Goal: Information Seeking & Learning: Compare options

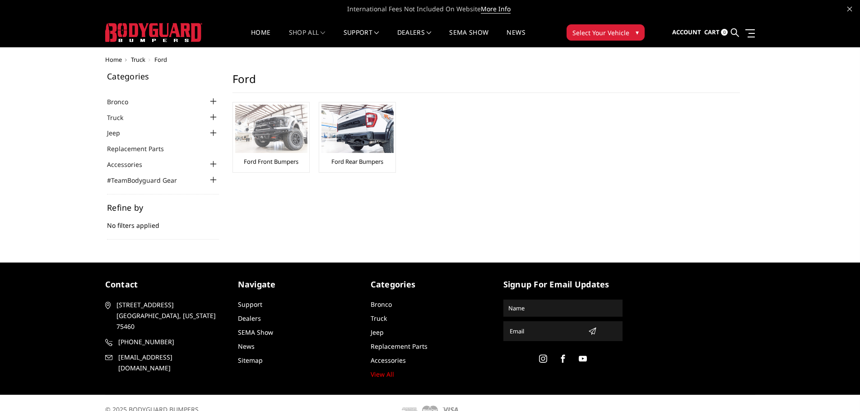
click at [266, 158] on link "Ford Front Bumpers" at bounding box center [271, 162] width 55 height 8
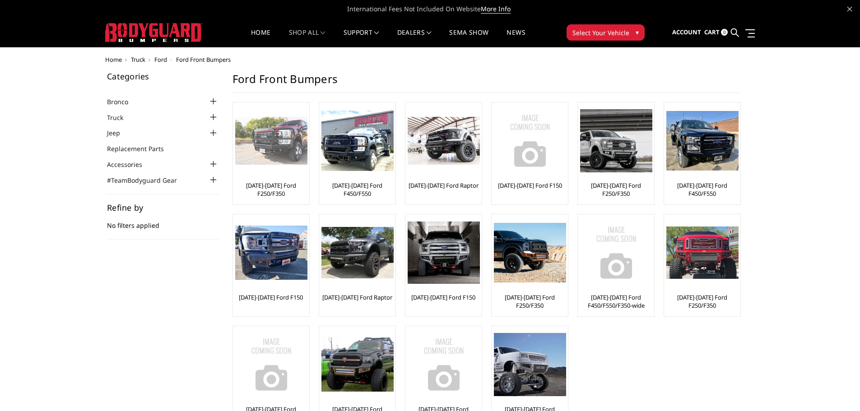
click at [274, 142] on img at bounding box center [271, 141] width 72 height 48
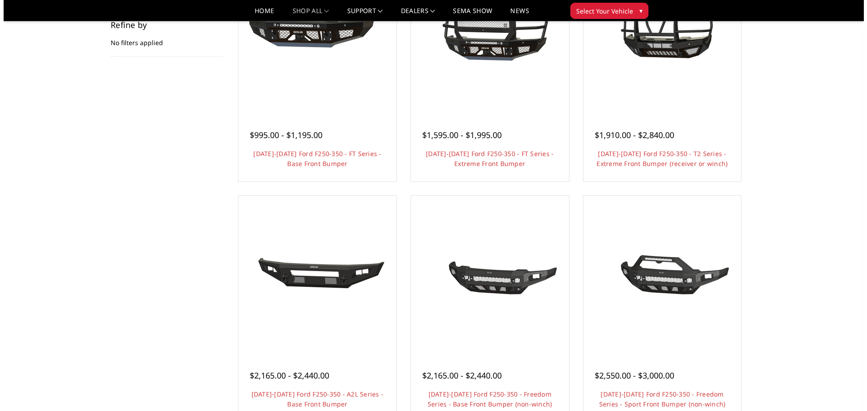
scroll to position [90, 0]
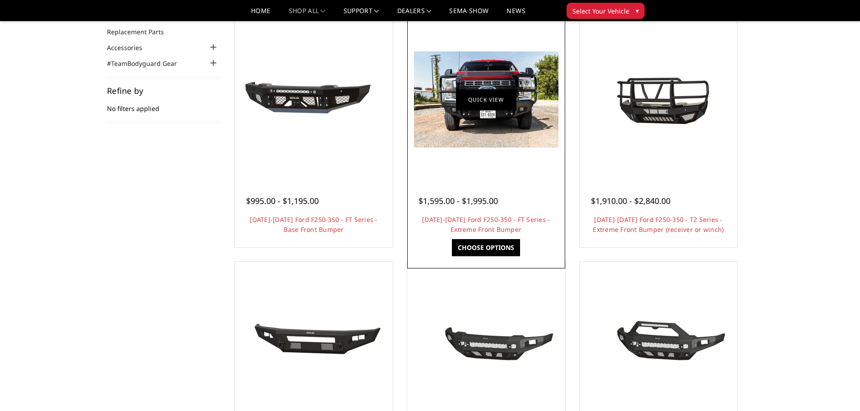
click at [474, 89] on link "Quick view" at bounding box center [486, 99] width 61 height 21
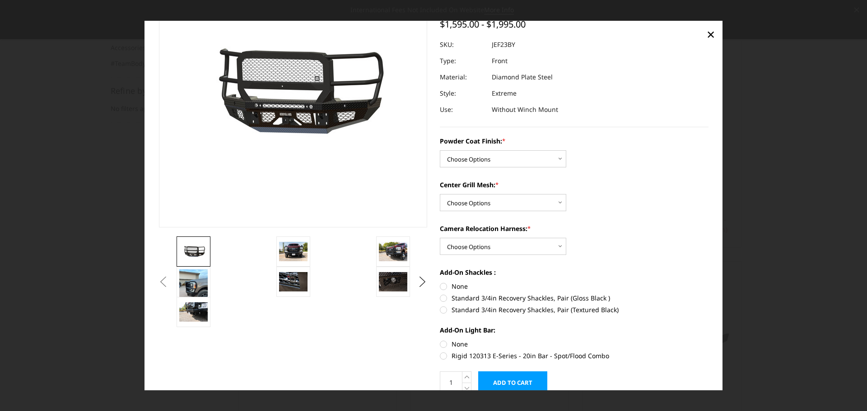
scroll to position [118, 0]
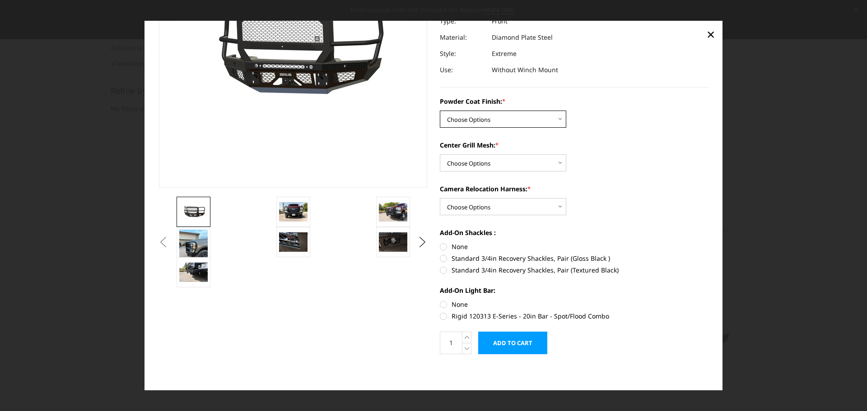
click at [558, 117] on select "Choose Options Bare Metal Gloss Black Powder Coat Textured Black Powder Coat" at bounding box center [503, 119] width 126 height 17
select select "3265"
click at [440, 111] on select "Choose Options Bare Metal Gloss Black Powder Coat Textured Black Powder Coat" at bounding box center [503, 119] width 126 height 17
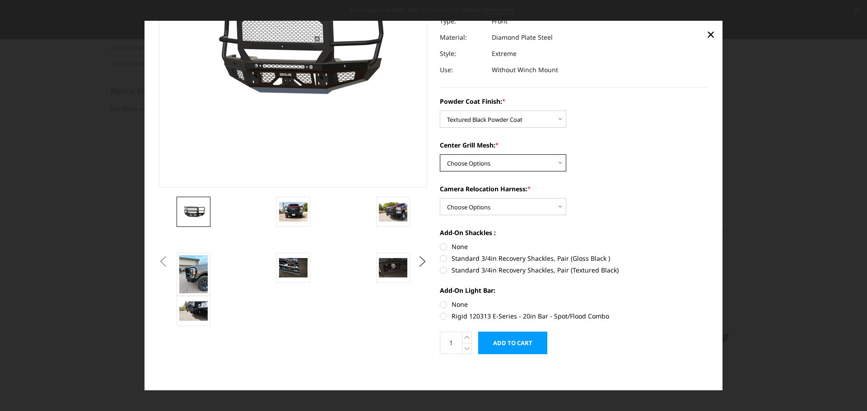
click at [558, 163] on select "Choose Options WITH Expanded Metal in Center Grill WITHOUT Expanded Metal in Ce…" at bounding box center [503, 162] width 126 height 17
select select "3266"
click at [440, 154] on select "Choose Options WITH Expanded Metal in Center Grill WITHOUT Expanded Metal in Ce…" at bounding box center [503, 162] width 126 height 17
click at [557, 206] on select "Choose Options WITH Camera Relocation Harness WITHOUT Camera Relocation Harness" at bounding box center [503, 206] width 126 height 17
select select "3268"
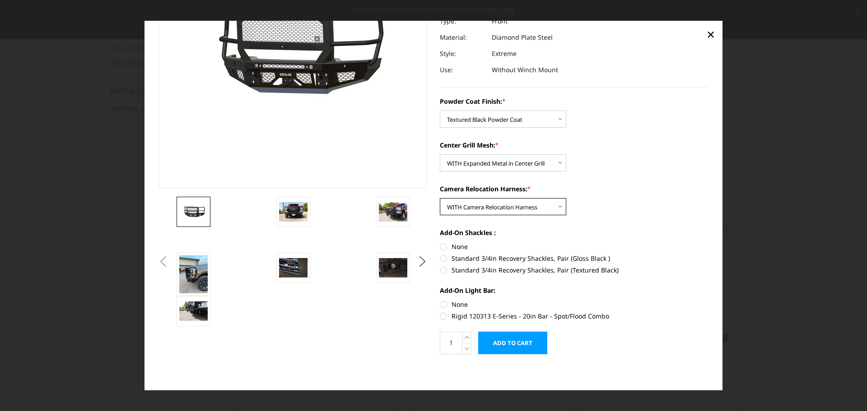
click at [440, 198] on select "Choose Options WITH Camera Relocation Harness WITHOUT Camera Relocation Harness" at bounding box center [503, 206] width 126 height 17
click at [396, 213] on img at bounding box center [393, 212] width 28 height 19
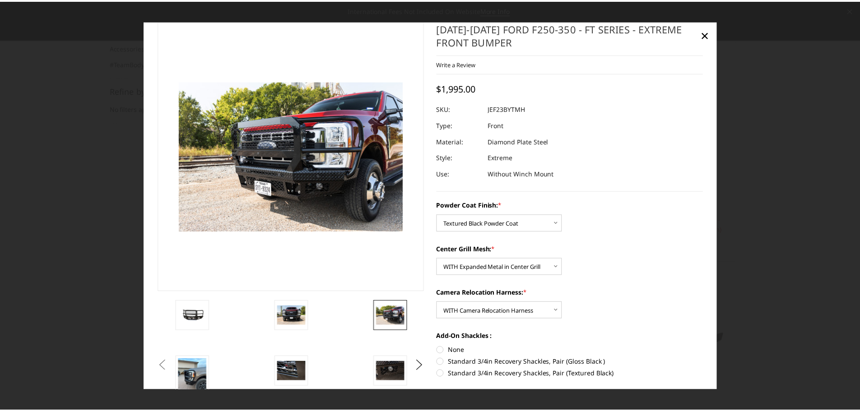
scroll to position [0, 0]
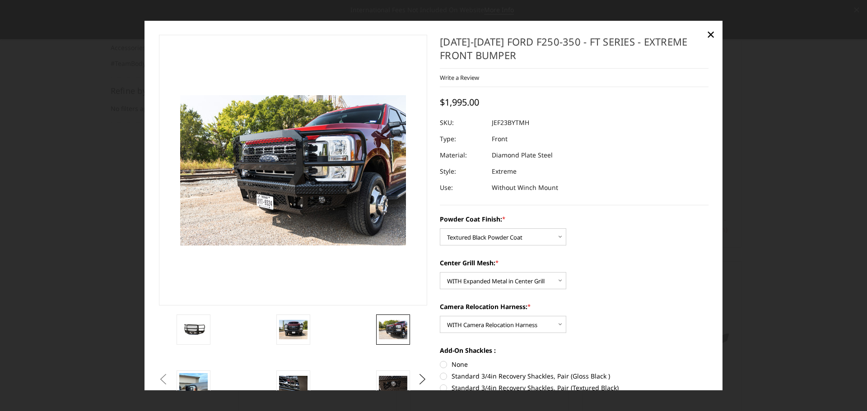
click at [624, 162] on dl "SKU: JEF23BYTMH UPC: Type: Front Material: Diamond Plate Steel Style: Extreme U…" at bounding box center [574, 155] width 269 height 81
click at [709, 34] on span "×" at bounding box center [711, 33] width 8 height 19
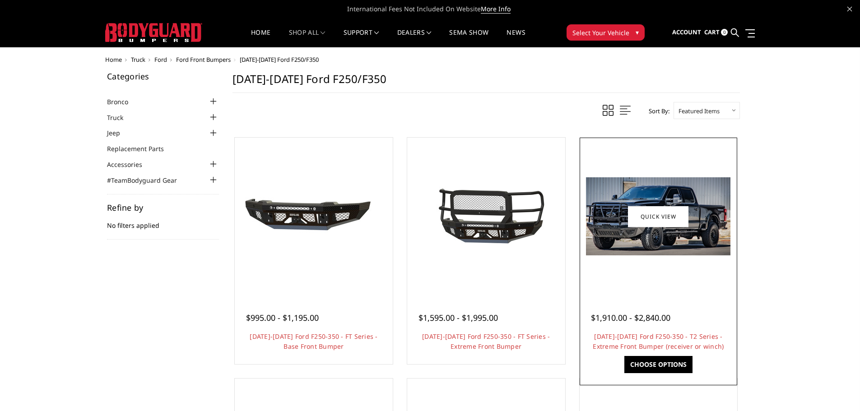
click at [698, 228] on img at bounding box center [658, 216] width 145 height 78
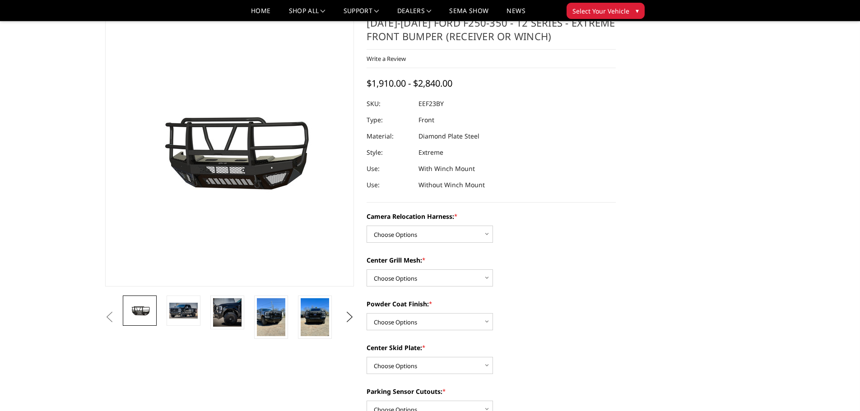
scroll to position [45, 0]
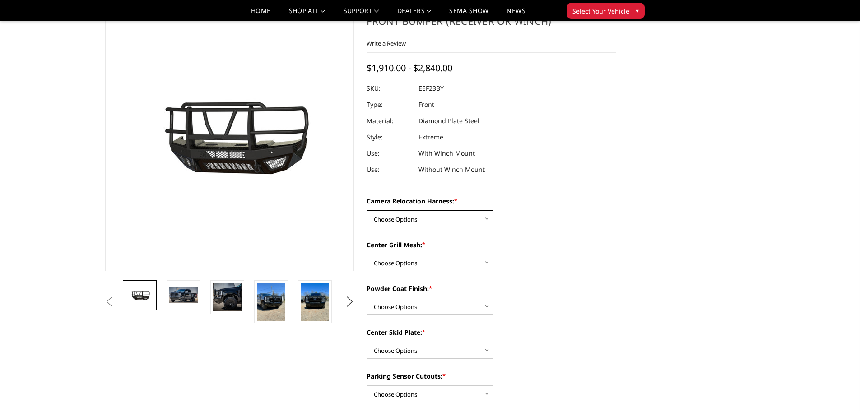
click at [489, 219] on select "Choose Options Without camera harness With camera harness" at bounding box center [430, 218] width 126 height 17
select select "3753"
click at [367, 210] on select "Choose Options Without camera harness With camera harness" at bounding box center [430, 218] width 126 height 17
click at [483, 261] on select "Choose Options Without expanded metal With expanded metal" at bounding box center [430, 262] width 126 height 17
select select "3752"
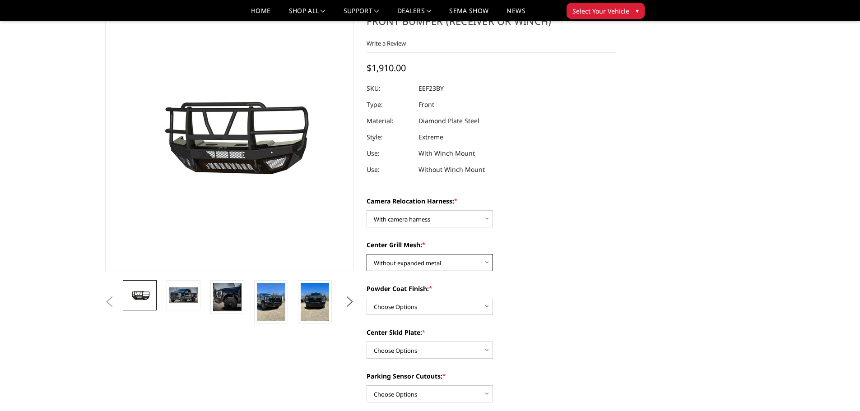
click at [367, 254] on select "Choose Options Without expanded metal With expanded metal" at bounding box center [430, 262] width 126 height 17
click at [489, 305] on select "Choose Options Textured Black Powder Coat Gloss Black Powder Coat Bare Metal" at bounding box center [430, 306] width 126 height 17
select select "3750"
click at [367, 298] on select "Choose Options Textured Black Powder Coat Gloss Black Powder Coat Bare Metal" at bounding box center [430, 306] width 126 height 17
click at [488, 350] on select "Choose Options Winch Mount Skid Plate Standard Skid Plate (included) 2" Receive…" at bounding box center [430, 350] width 126 height 17
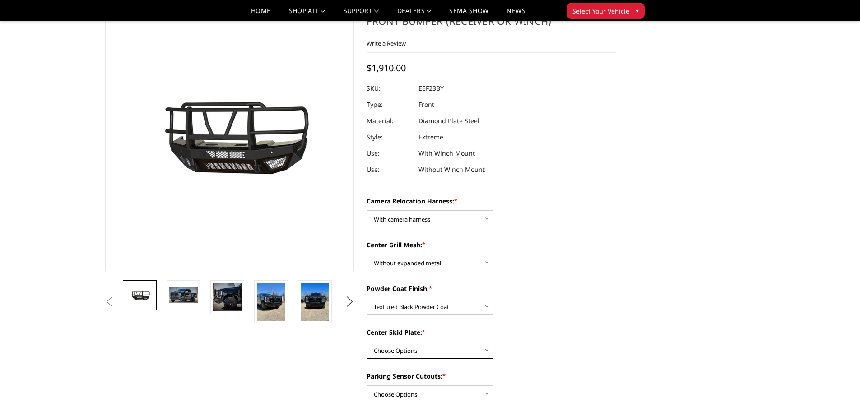
select select "3745"
click at [367, 342] on select "Choose Options Winch Mount Skid Plate Standard Skid Plate (included) 2" Receive…" at bounding box center [430, 350] width 126 height 17
click at [485, 348] on select "Choose Options Winch Mount Skid Plate Standard Skid Plate (included) 2" Receive…" at bounding box center [430, 350] width 126 height 17
click at [513, 358] on div "Center Skid Plate: * Choose Options Winch Mount Skid Plate Standard Skid Plate …" at bounding box center [491, 343] width 249 height 31
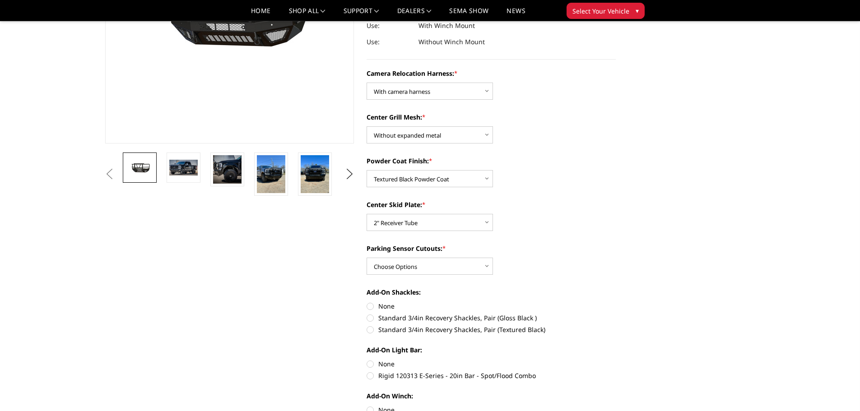
scroll to position [226, 0]
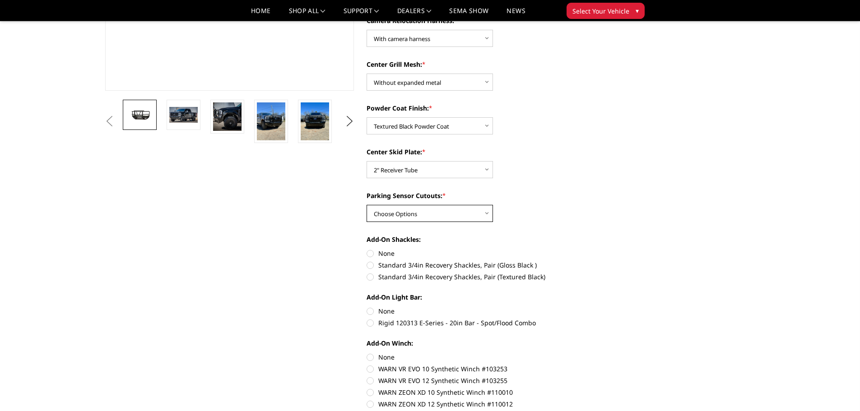
click at [487, 211] on select "Choose Options Yes - With Parking Sensor Cutouts" at bounding box center [430, 213] width 126 height 17
select select "3744"
click at [367, 205] on select "Choose Options Yes - With Parking Sensor Cutouts" at bounding box center [430, 213] width 126 height 17
click at [372, 323] on label "Rigid 120313 E-Series - 20in Bar - Spot/Flood Combo" at bounding box center [491, 322] width 249 height 9
click at [616, 307] on input "Rigid 120313 E-Series - 20in Bar - Spot/Flood Combo" at bounding box center [616, 307] width 0 height 0
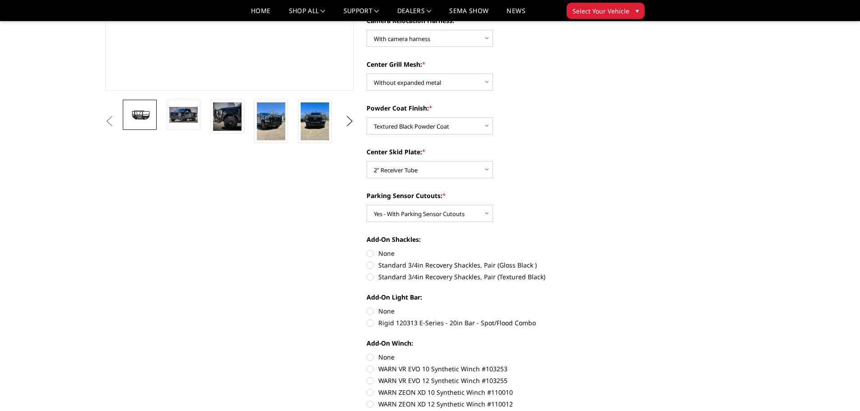
radio input "true"
click at [371, 323] on label "Rigid 120313 E-Series - 20in Bar - Spot/Flood Combo" at bounding box center [491, 322] width 249 height 9
click at [616, 307] on input "Rigid 120313 E-Series - 20in Bar - Spot/Flood Combo" at bounding box center [616, 307] width 0 height 0
click at [370, 323] on label "Rigid 120313 E-Series - 20in Bar - Spot/Flood Combo" at bounding box center [491, 322] width 249 height 9
click at [616, 307] on input "Rigid 120313 E-Series - 20in Bar - Spot/Flood Combo" at bounding box center [616, 307] width 0 height 0
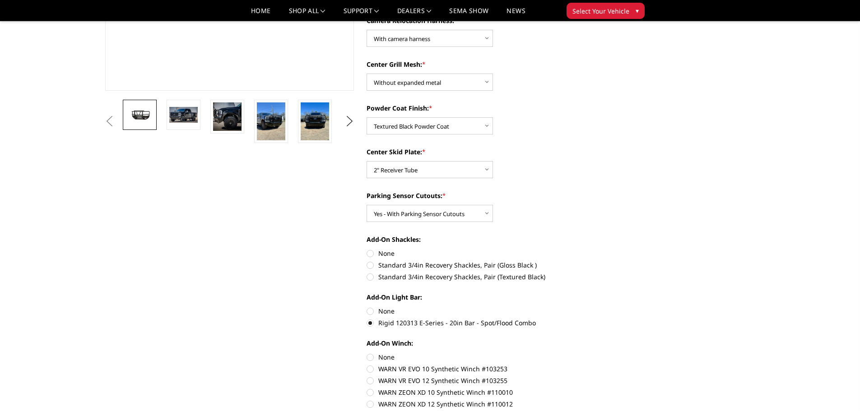
click at [372, 310] on label "None" at bounding box center [491, 311] width 249 height 9
click at [367, 307] on input "None" at bounding box center [367, 307] width 0 height 0
radio input "true"
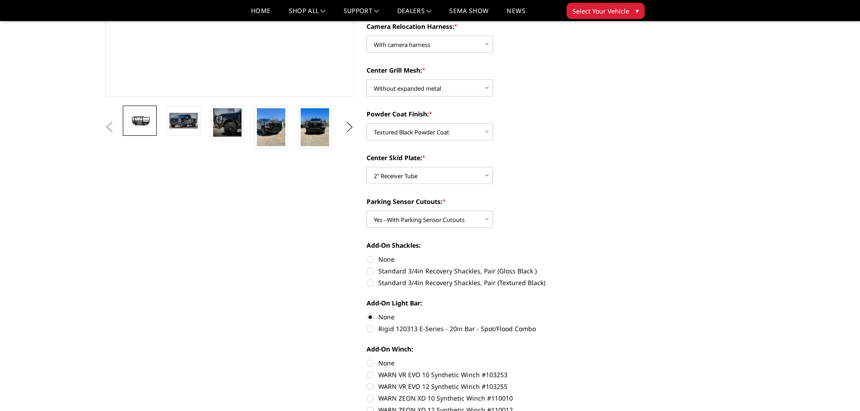
scroll to position [271, 0]
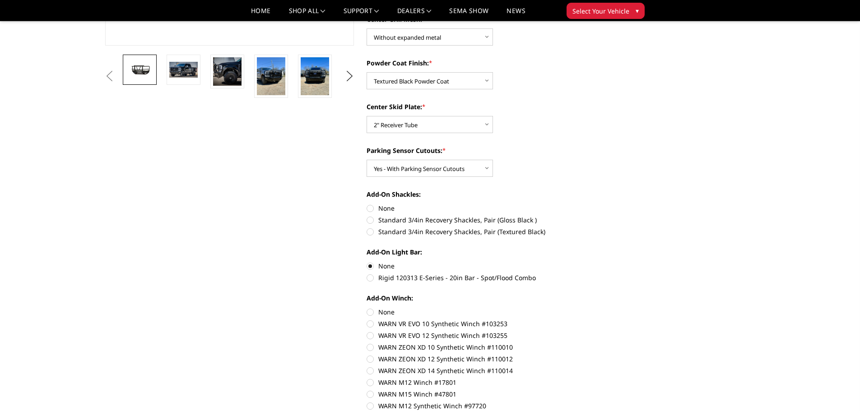
click at [369, 232] on label "Standard 3/4in Recovery Shackles, Pair (Textured Black)" at bounding box center [491, 231] width 249 height 9
click at [616, 216] on input "Standard 3/4in Recovery Shackles, Pair (Textured Black)" at bounding box center [616, 215] width 0 height 0
radio input "true"
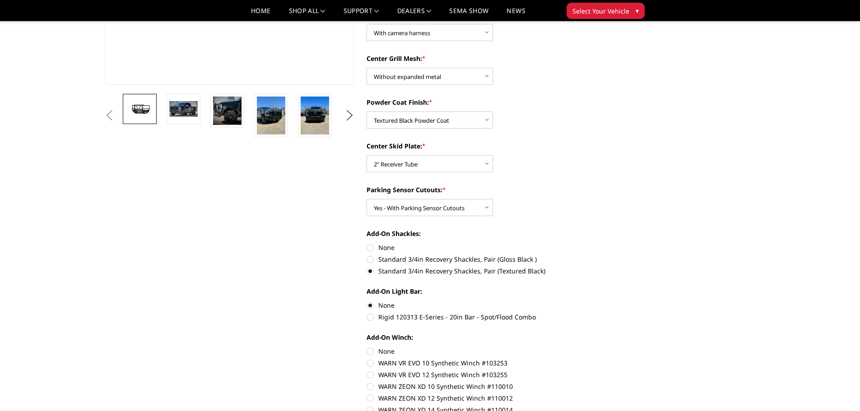
scroll to position [226, 0]
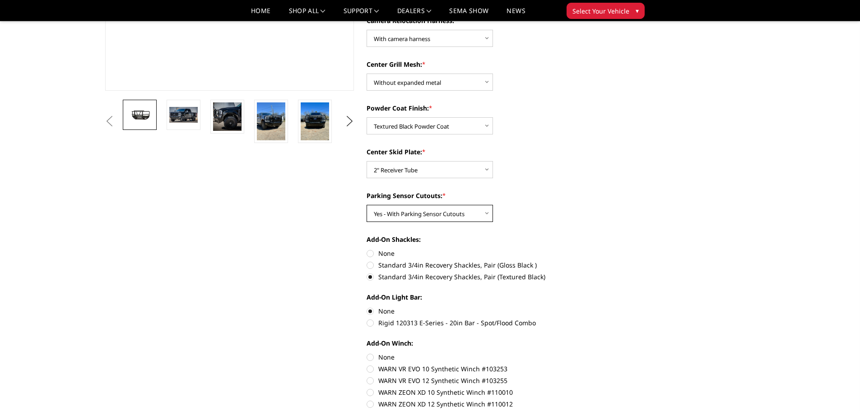
click at [488, 215] on select "Choose Options Yes - With Parking Sensor Cutouts" at bounding box center [430, 213] width 126 height 17
click at [367, 205] on select "Choose Options Yes - With Parking Sensor Cutouts" at bounding box center [430, 213] width 126 height 17
click at [490, 216] on select "Choose Options Yes - With Parking Sensor Cutouts" at bounding box center [430, 213] width 126 height 17
select select "3744"
click at [367, 205] on select "Choose Options Yes - With Parking Sensor Cutouts" at bounding box center [430, 213] width 126 height 17
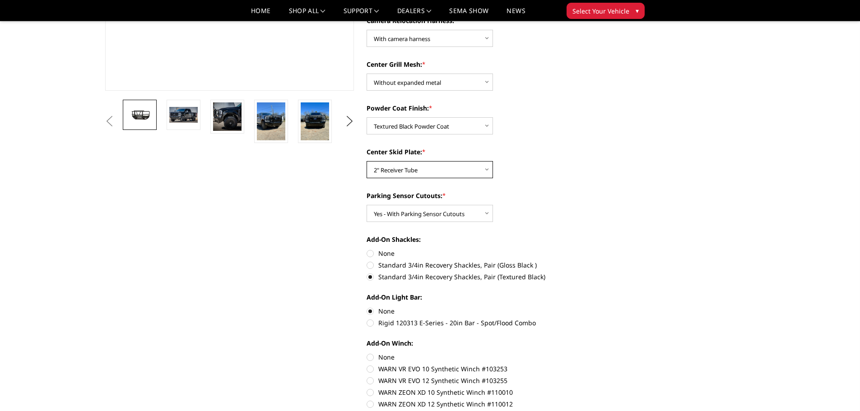
click at [489, 169] on select "Choose Options Winch Mount Skid Plate Standard Skid Plate (included) 2" Receive…" at bounding box center [430, 169] width 126 height 17
click at [367, 161] on select "Choose Options Winch Mount Skid Plate Standard Skid Plate (included) 2" Receive…" at bounding box center [430, 169] width 126 height 17
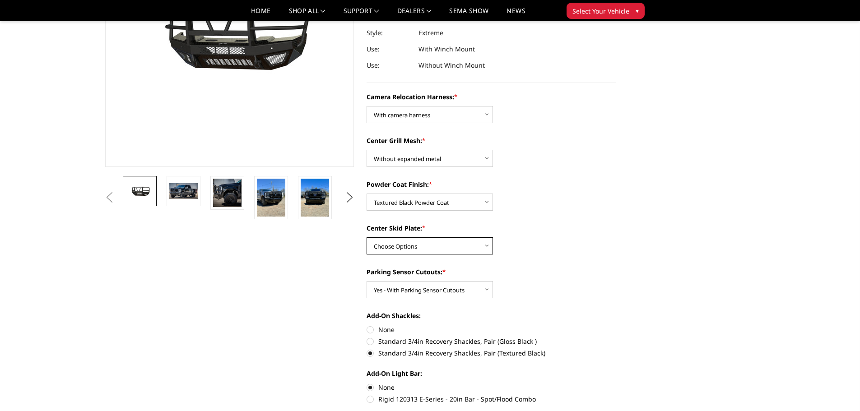
scroll to position [181, 0]
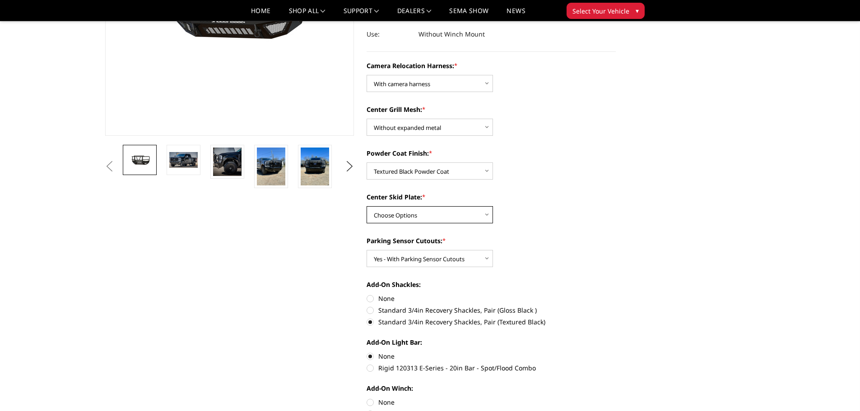
click at [485, 214] on select "Choose Options Winch Mount Skid Plate Standard Skid Plate (included) 2" Receive…" at bounding box center [430, 214] width 126 height 17
click at [367, 206] on select "Choose Options Winch Mount Skid Plate Standard Skid Plate (included) 2" Receive…" at bounding box center [430, 214] width 126 height 17
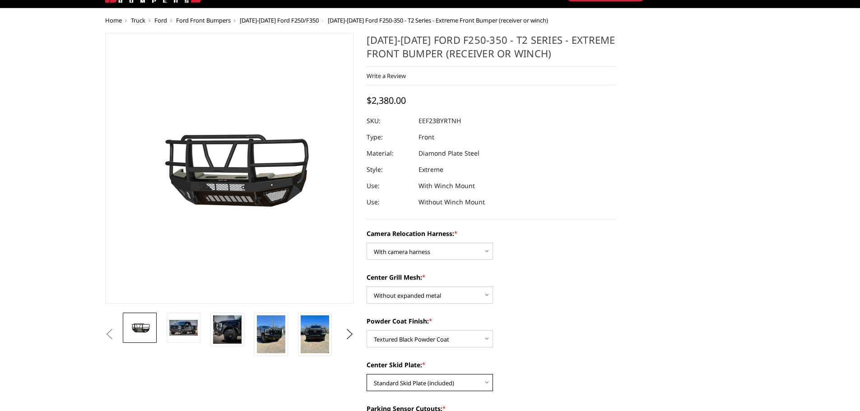
scroll to position [90, 0]
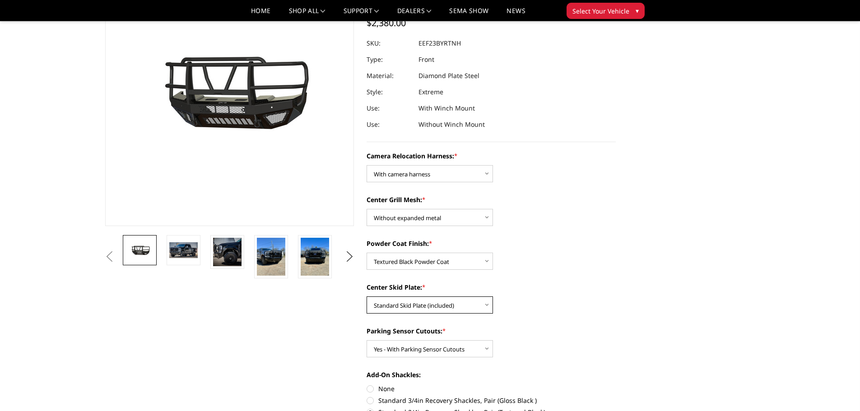
click at [486, 303] on select "Choose Options Winch Mount Skid Plate Standard Skid Plate (included) 2" Receive…" at bounding box center [430, 305] width 126 height 17
select select "3745"
click at [367, 297] on select "Choose Options Winch Mount Skid Plate Standard Skid Plate (included) 2" Receive…" at bounding box center [430, 305] width 126 height 17
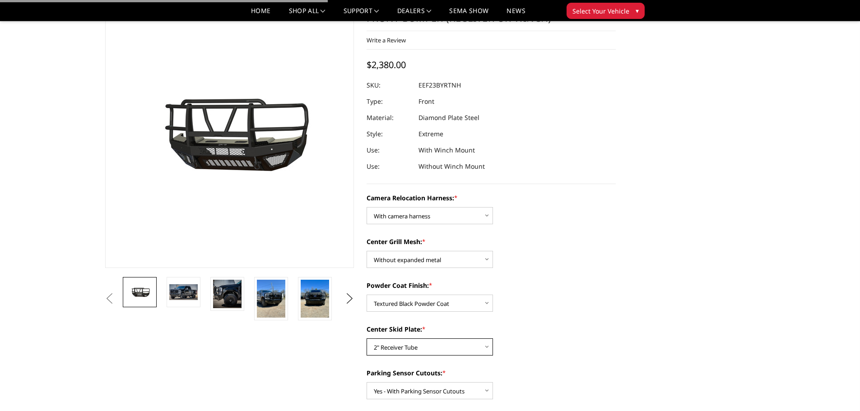
scroll to position [0, 0]
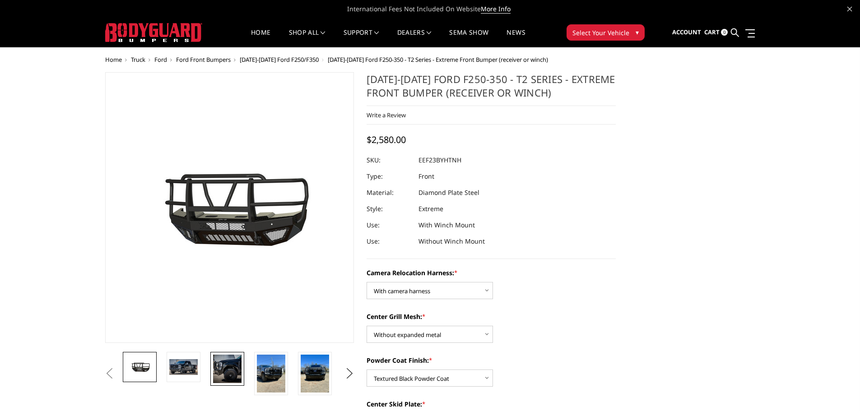
click at [227, 368] on img at bounding box center [227, 369] width 28 height 28
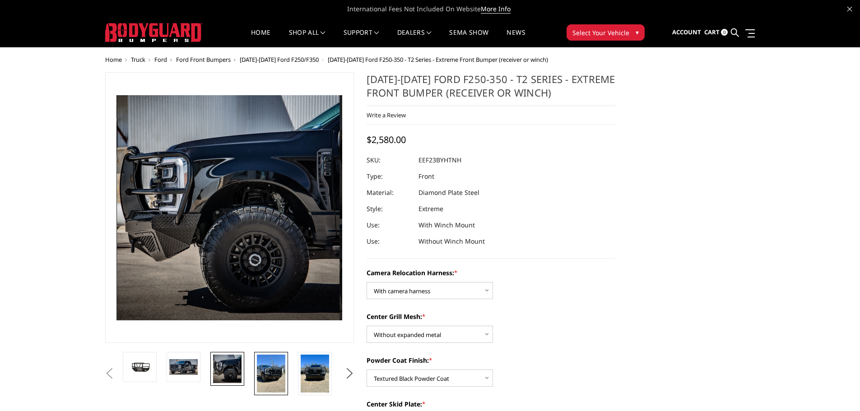
click at [270, 369] on img at bounding box center [271, 374] width 28 height 38
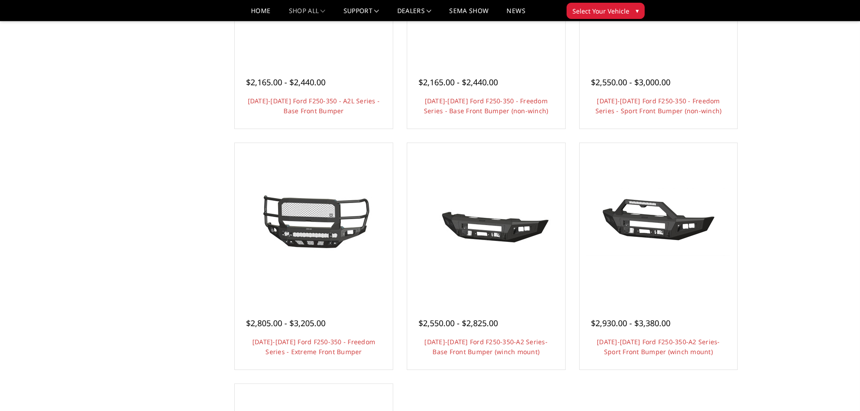
scroll to position [452, 0]
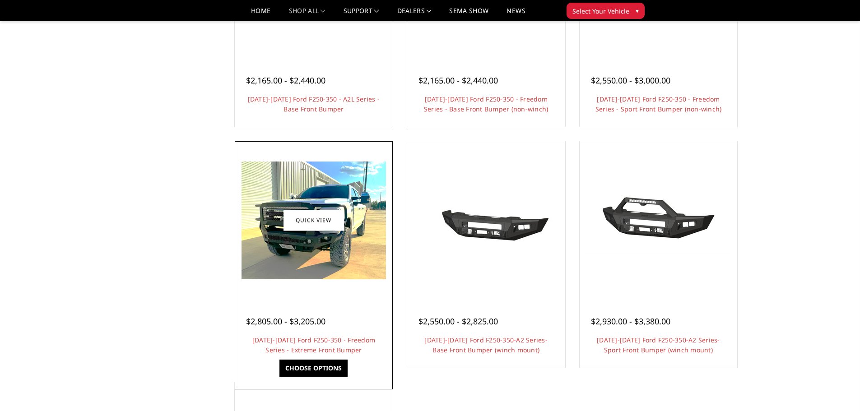
click at [325, 233] on img at bounding box center [314, 221] width 145 height 118
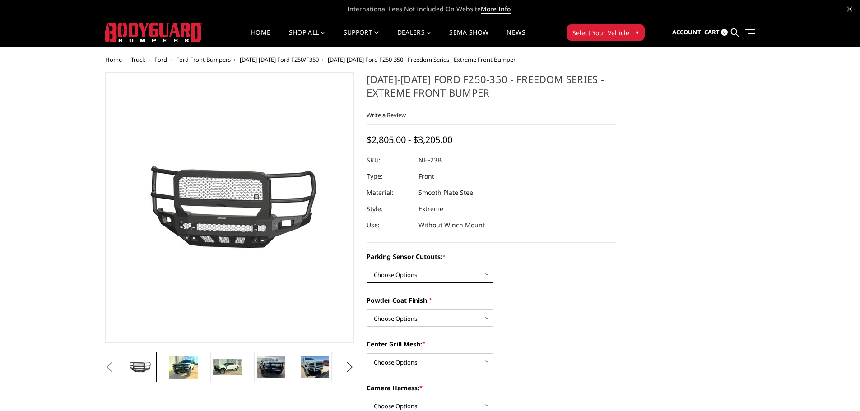
click at [487, 276] on select "Choose Options No - Without Parking Sensor Cutouts Yes - With Parking Sensor Cu…" at bounding box center [430, 274] width 126 height 17
select select "2583"
click at [367, 266] on select "Choose Options No - Without Parking Sensor Cutouts Yes - With Parking Sensor Cu…" at bounding box center [430, 274] width 126 height 17
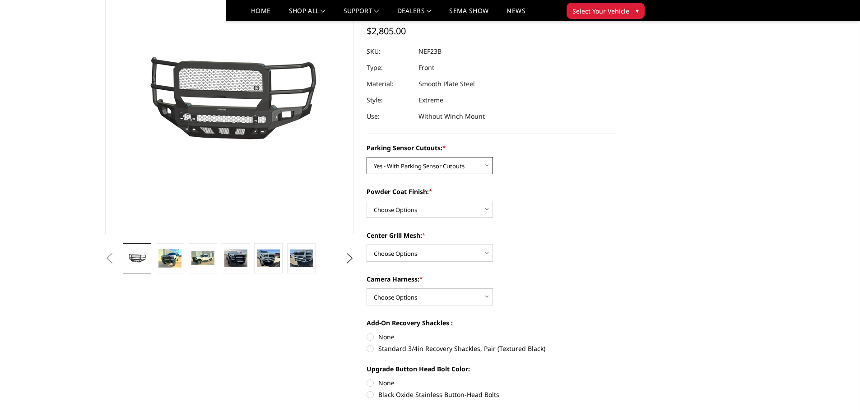
scroll to position [90, 0]
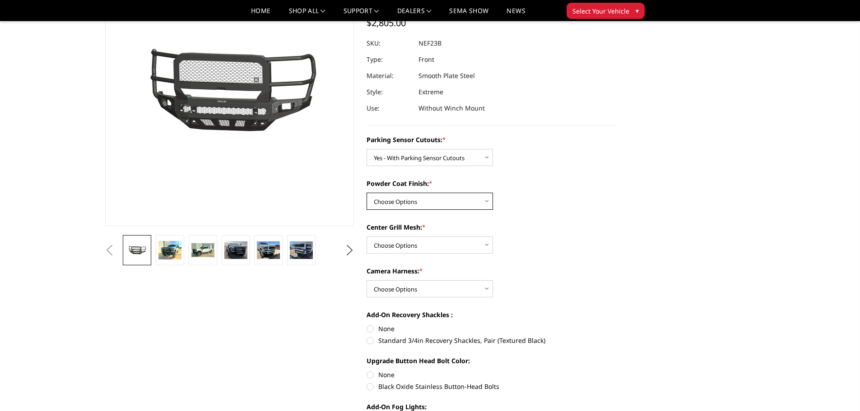
click at [489, 201] on select "Choose Options Bare Metal Textured Black Powder Coat" at bounding box center [430, 201] width 126 height 17
select select "2585"
click at [367, 193] on select "Choose Options Bare Metal Textured Black Powder Coat" at bounding box center [430, 201] width 126 height 17
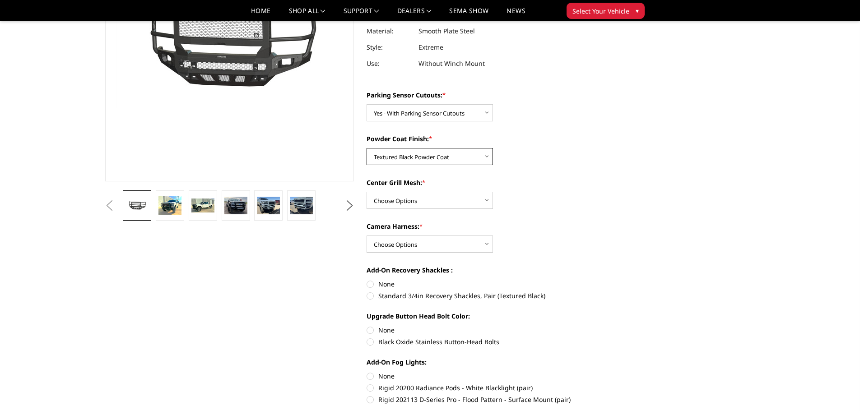
scroll to position [135, 0]
click at [485, 199] on select "Choose Options With Center Grill Mesh Without Center Grill Mesh" at bounding box center [430, 199] width 126 height 17
select select "2586"
click at [367, 191] on select "Choose Options With Center Grill Mesh Without Center Grill Mesh" at bounding box center [430, 199] width 126 height 17
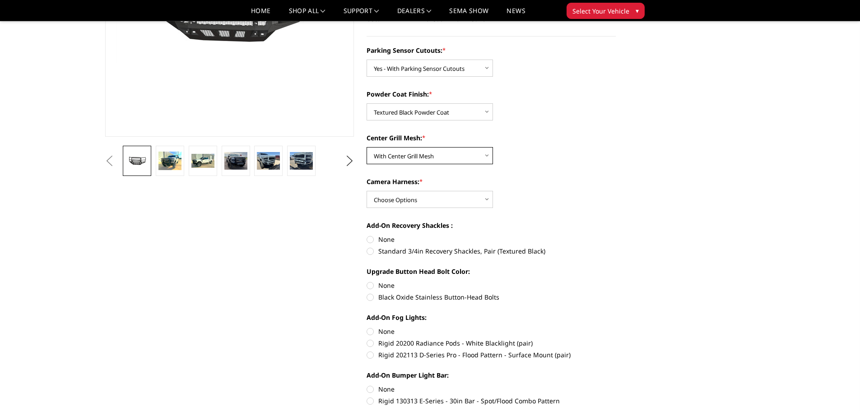
scroll to position [181, 0]
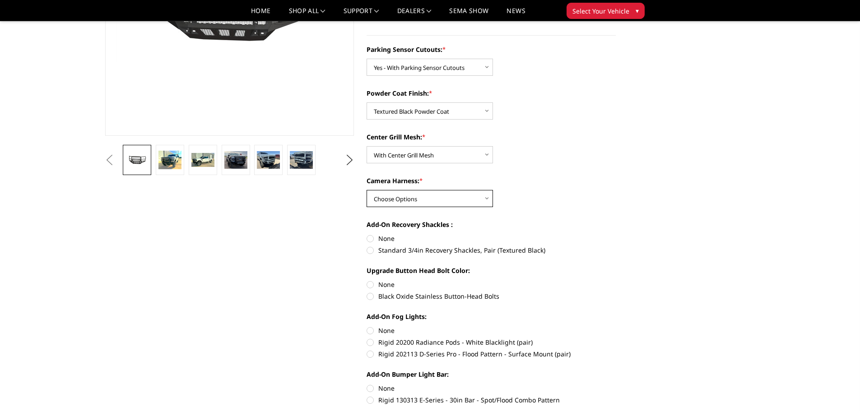
click at [488, 199] on select "Choose Options WITH Camera Harness WITHOUT Camera Harness" at bounding box center [430, 198] width 126 height 17
select select "2588"
click at [367, 190] on select "Choose Options WITH Camera Harness WITHOUT Camera Harness" at bounding box center [430, 198] width 126 height 17
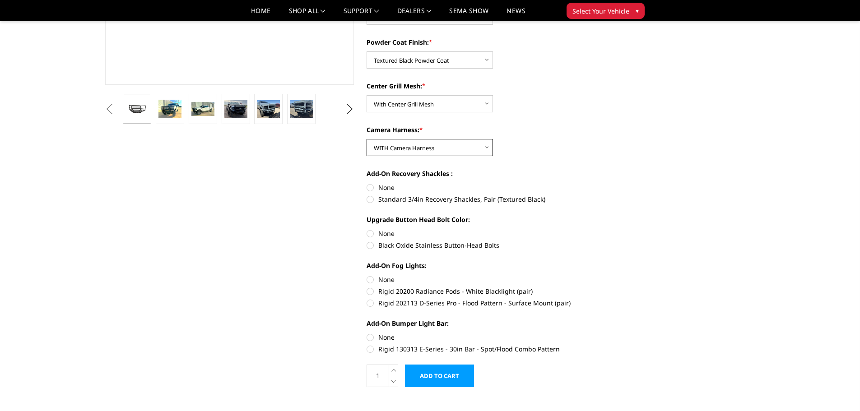
scroll to position [271, 0]
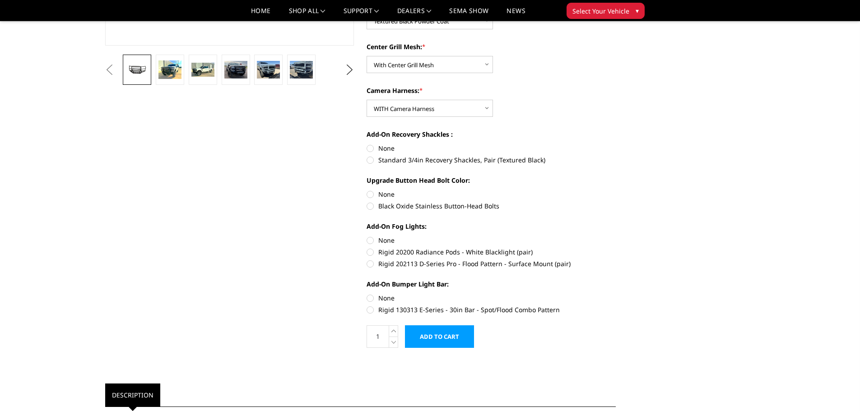
click at [369, 263] on label "Rigid 202113 D-Series Pro - Flood Pattern - Surface Mount (pair)" at bounding box center [491, 263] width 249 height 9
click at [616, 248] on input "Rigid 202113 D-Series Pro - Flood Pattern - Surface Mount (pair)" at bounding box center [616, 247] width 0 height 0
radio input "true"
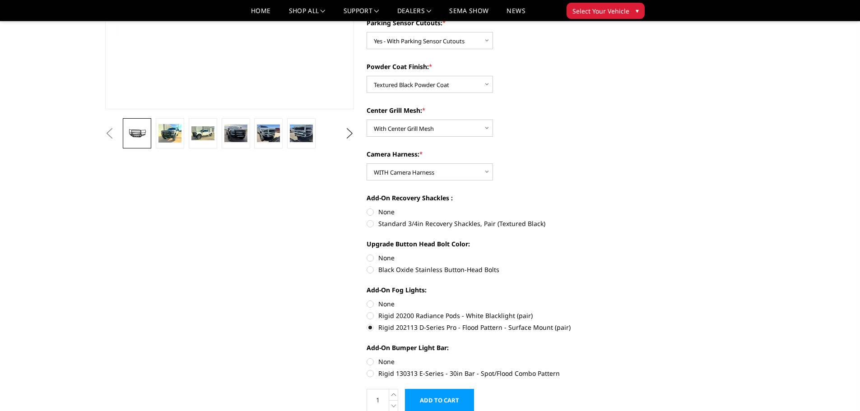
scroll to position [226, 0]
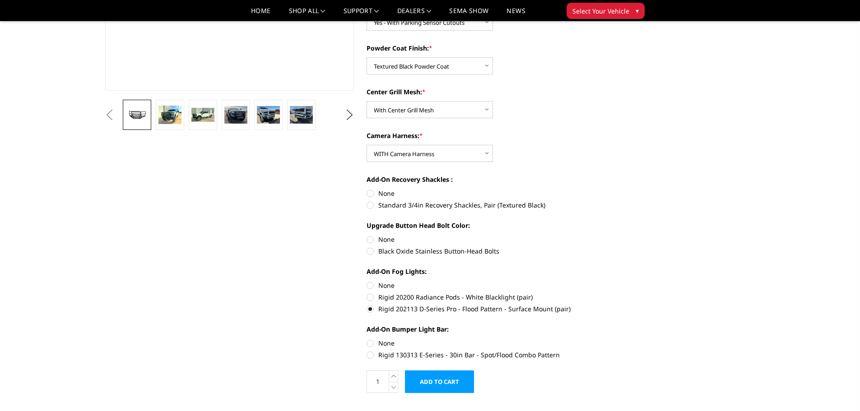
click at [370, 308] on label "Rigid 202113 D-Series Pro - Flood Pattern - Surface Mount (pair)" at bounding box center [491, 308] width 249 height 9
click at [616, 293] on input "Rigid 202113 D-Series Pro - Flood Pattern - Surface Mount (pair)" at bounding box center [616, 293] width 0 height 0
click at [370, 285] on label "None" at bounding box center [491, 285] width 249 height 9
click at [367, 281] on input "None" at bounding box center [367, 281] width 0 height 0
radio input "true"
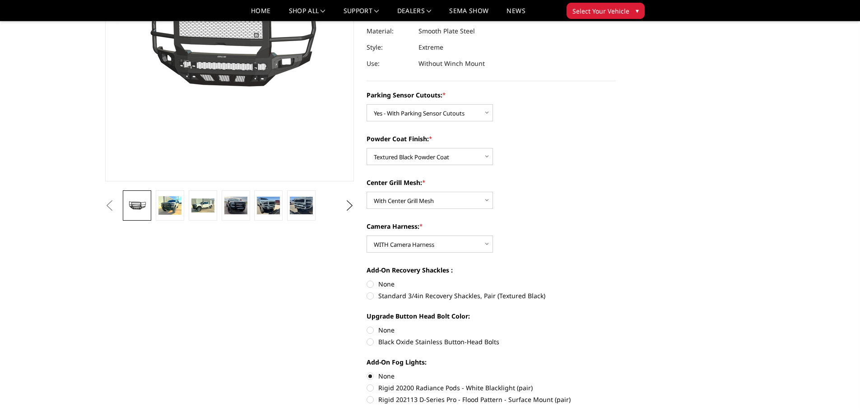
scroll to position [135, 0]
click at [486, 200] on select "Choose Options With Center Grill Mesh Without Center Grill Mesh" at bounding box center [430, 199] width 126 height 17
click at [367, 191] on select "Choose Options With Center Grill Mesh Without Center Grill Mesh" at bounding box center [430, 199] width 126 height 17
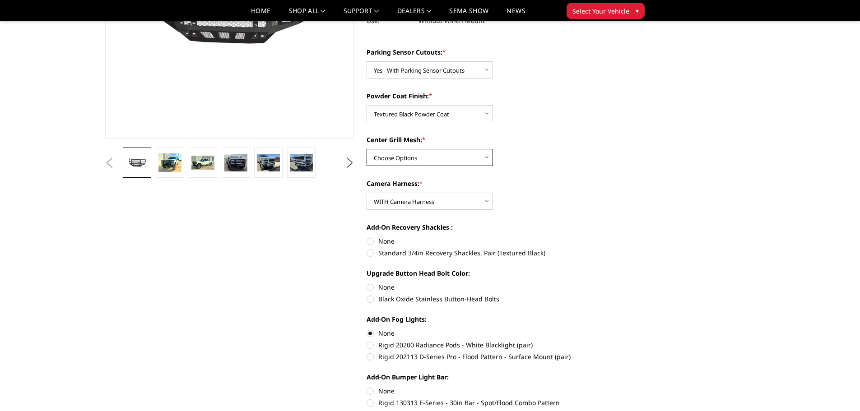
scroll to position [181, 0]
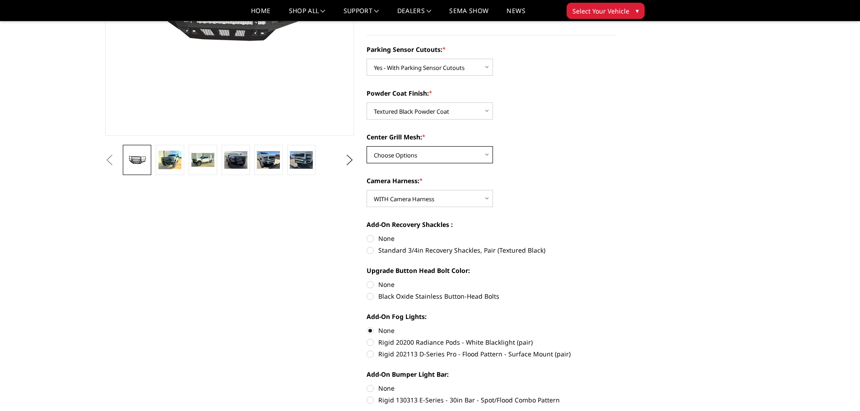
click at [488, 156] on select "Choose Options With Center Grill Mesh Without Center Grill Mesh" at bounding box center [430, 154] width 126 height 17
select select "2586"
click at [367, 146] on select "Choose Options With Center Grill Mesh Without Center Grill Mesh" at bounding box center [430, 154] width 126 height 17
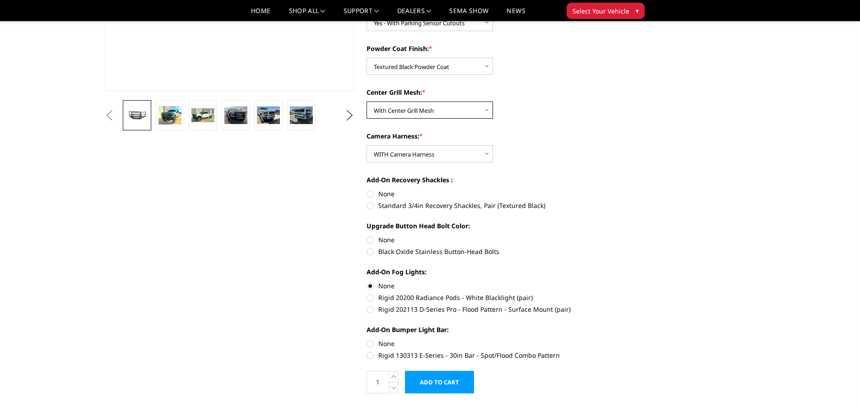
scroll to position [226, 0]
click at [117, 116] on button "Previous" at bounding box center [110, 115] width 14 height 14
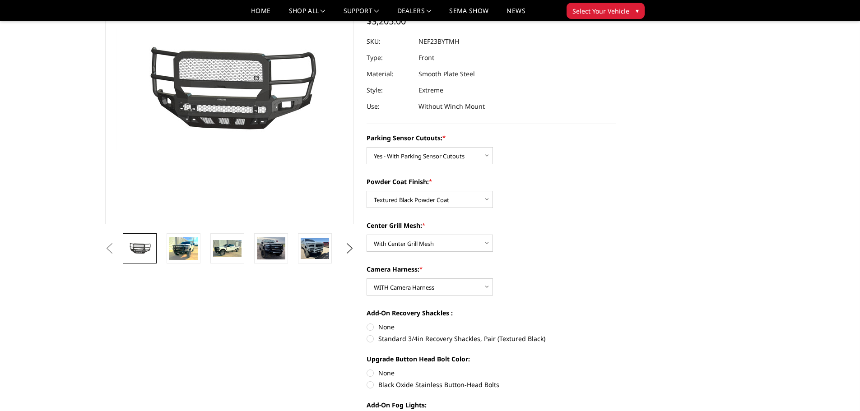
scroll to position [90, 0]
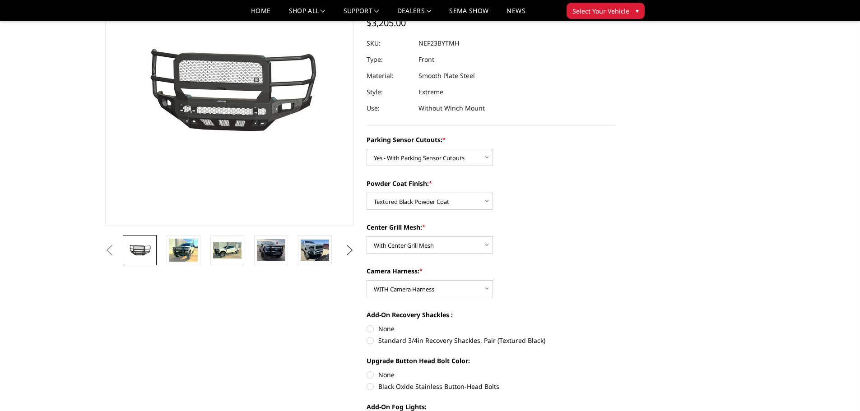
click at [349, 250] on button "Next" at bounding box center [350, 251] width 14 height 14
click at [117, 254] on button "Previous" at bounding box center [110, 251] width 14 height 14
click at [187, 249] on img at bounding box center [183, 250] width 28 height 23
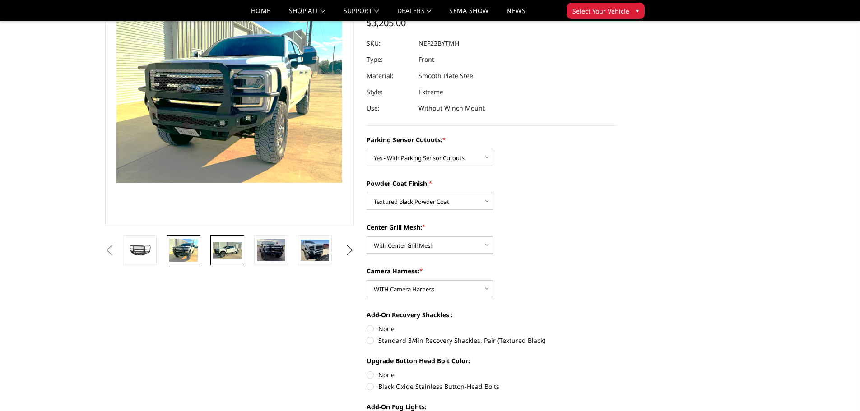
click at [227, 251] on img at bounding box center [227, 250] width 28 height 17
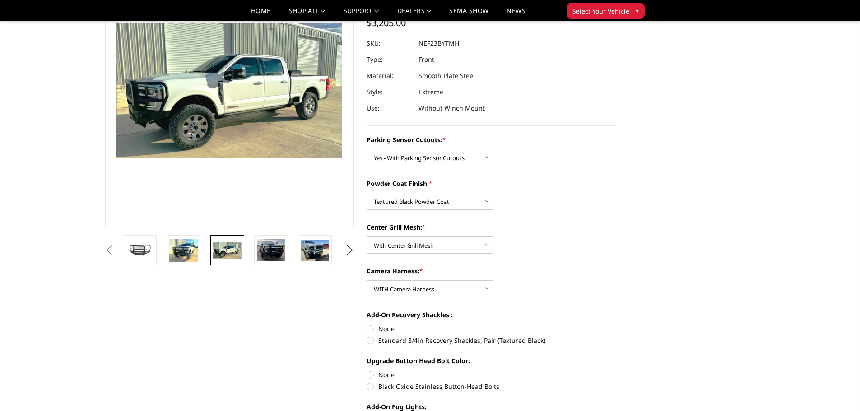
scroll to position [115, 0]
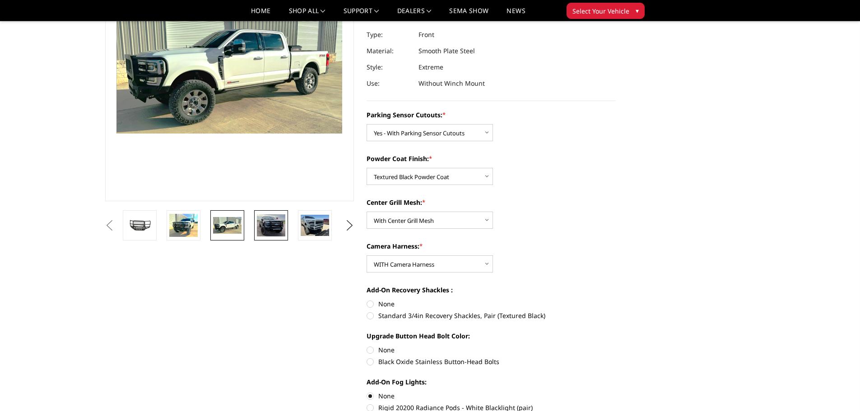
click at [268, 221] on img at bounding box center [271, 226] width 28 height 22
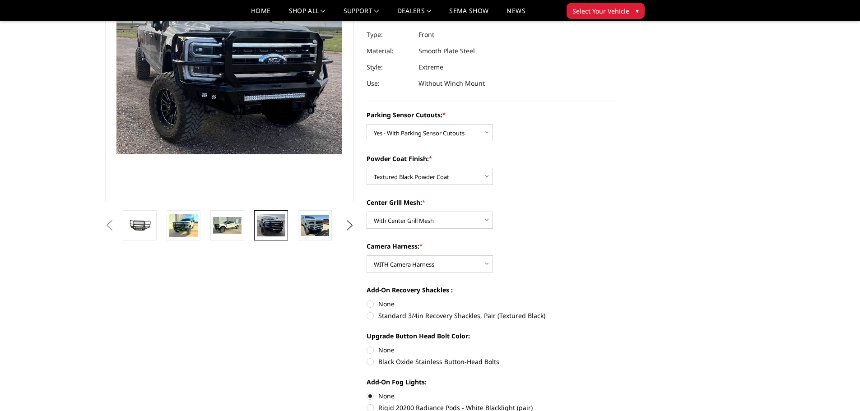
scroll to position [94, 0]
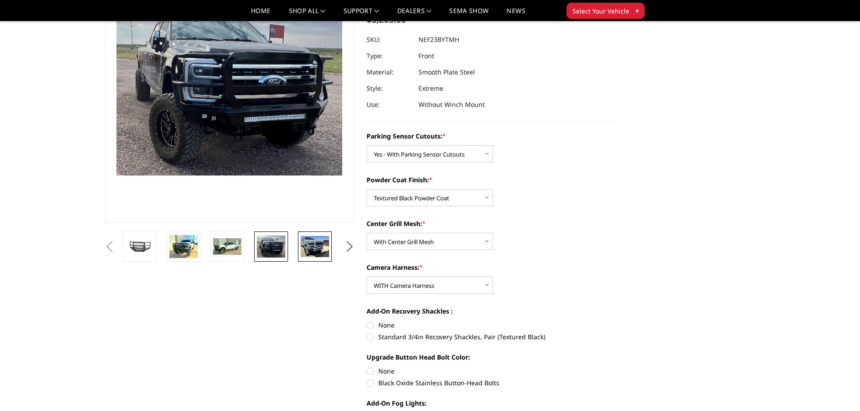
click at [317, 247] on img at bounding box center [315, 246] width 28 height 21
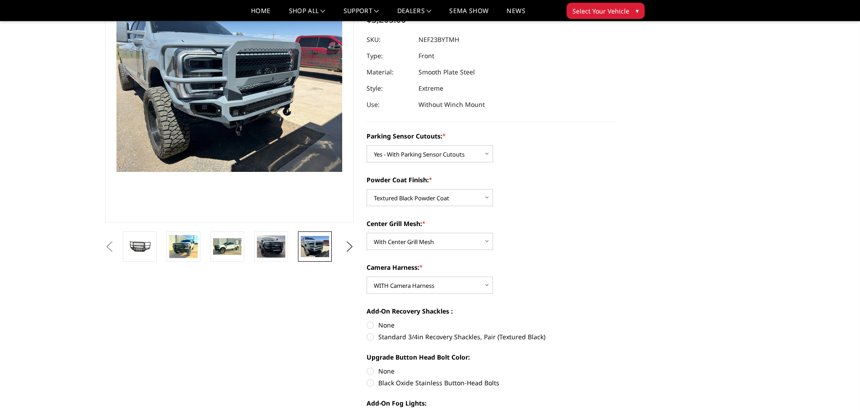
scroll to position [98, 0]
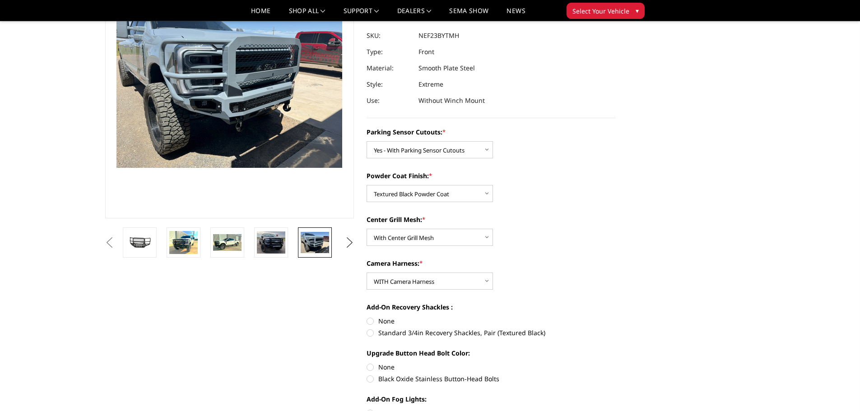
click at [350, 243] on button "Next" at bounding box center [350, 243] width 14 height 14
click at [311, 239] on img at bounding box center [315, 242] width 28 height 21
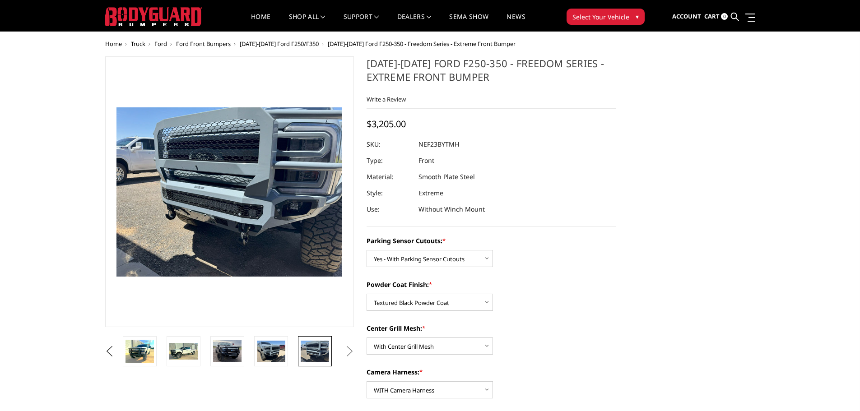
scroll to position [0, 0]
